Goal: Task Accomplishment & Management: Manage account settings

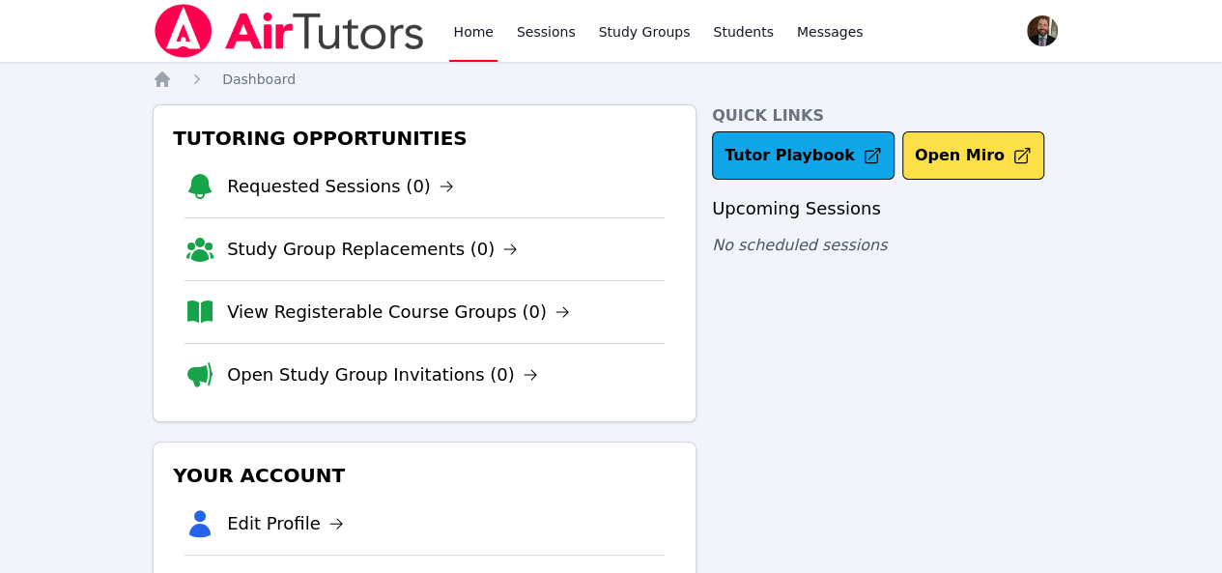
click at [172, 82] on ol "Home Dashboard" at bounding box center [224, 79] width 143 height 19
click at [160, 80] on icon "Breadcrumb" at bounding box center [162, 78] width 15 height 15
click at [1021, 32] on span "button" at bounding box center [1042, 31] width 43 height 43
click at [912, 74] on link "Profile" at bounding box center [965, 75] width 186 height 35
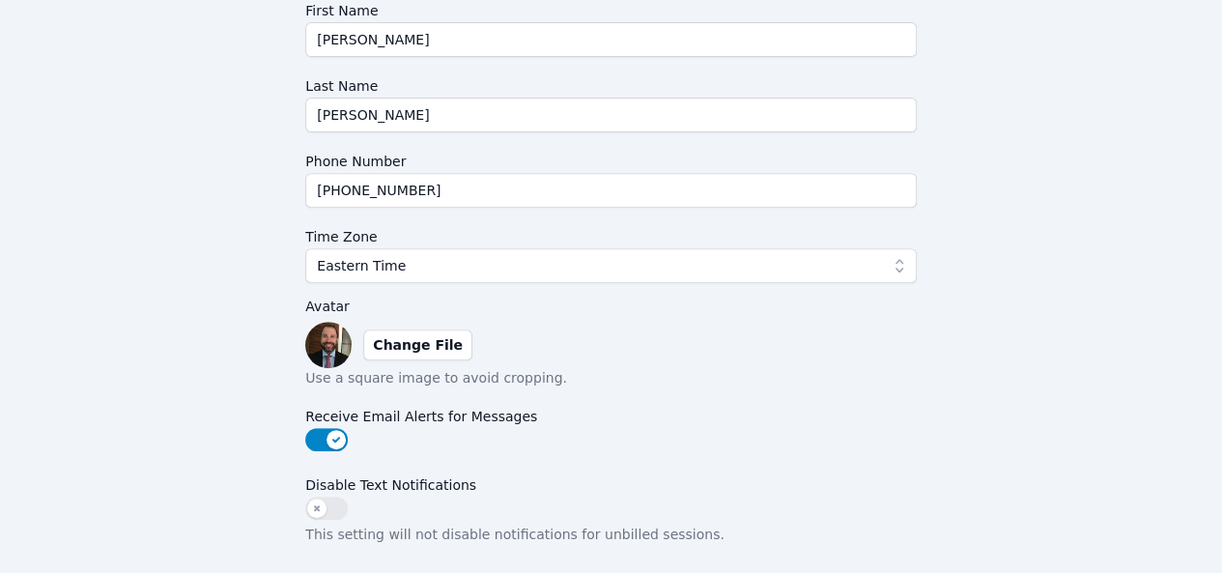
scroll to position [483, 0]
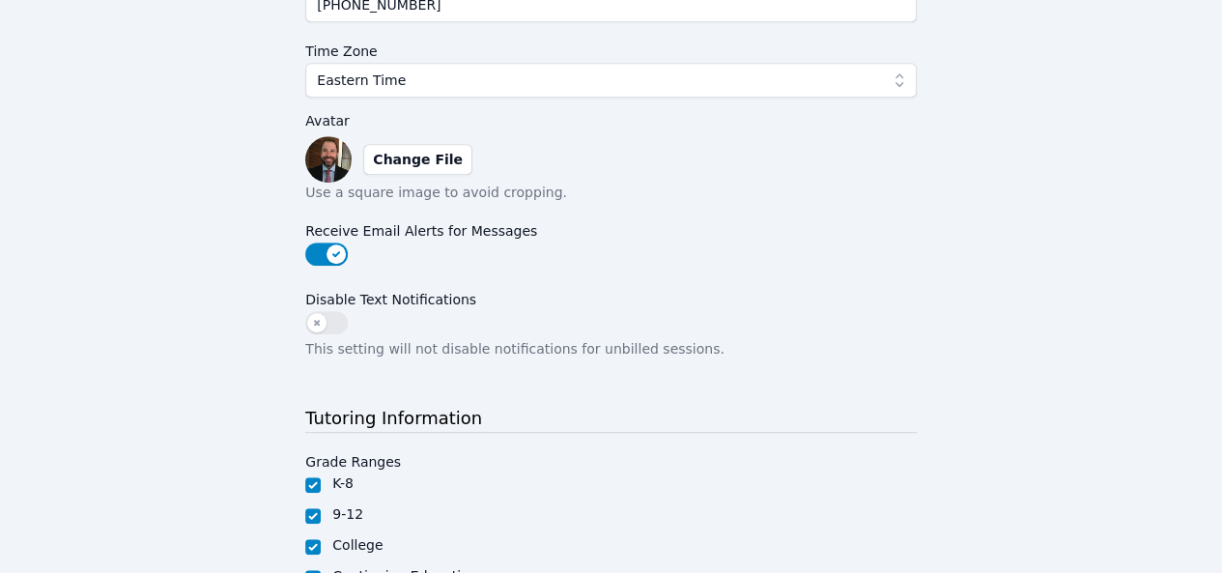
click at [352, 160] on img at bounding box center [328, 159] width 46 height 46
click at [466, 158] on label "Change File" at bounding box center [417, 159] width 109 height 31
click at [0, 0] on input "Change File" at bounding box center [0, 0] width 0 height 0
click at [352, 159] on img at bounding box center [328, 159] width 46 height 46
